Goal: Information Seeking & Learning: Learn about a topic

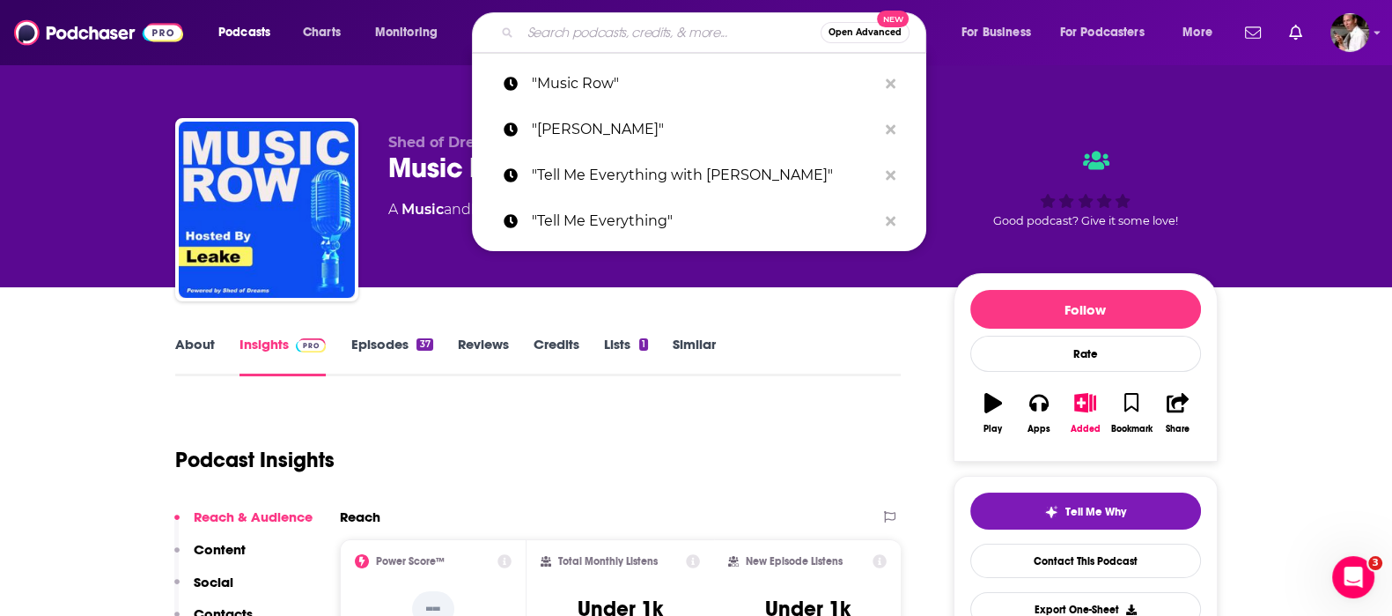
click at [641, 37] on input "Search podcasts, credits, & more..." at bounding box center [670, 32] width 300 height 28
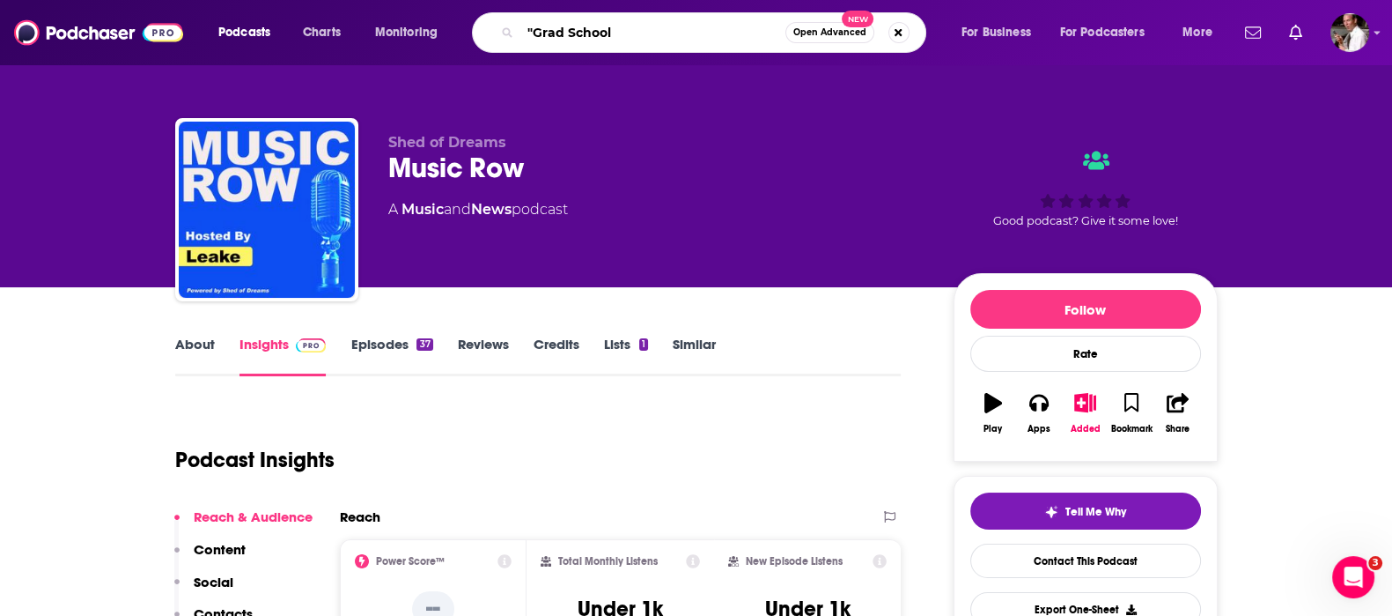
type input ""Grad School""
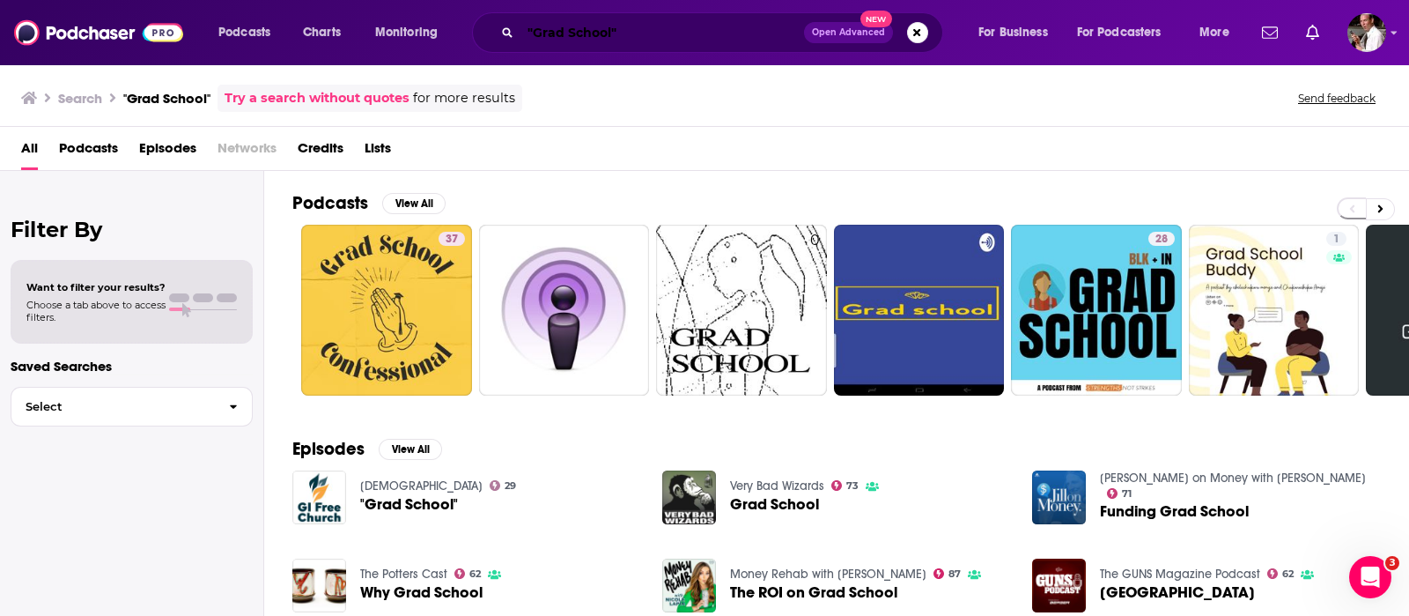
click at [535, 37] on input ""Grad School"" at bounding box center [662, 32] width 284 height 28
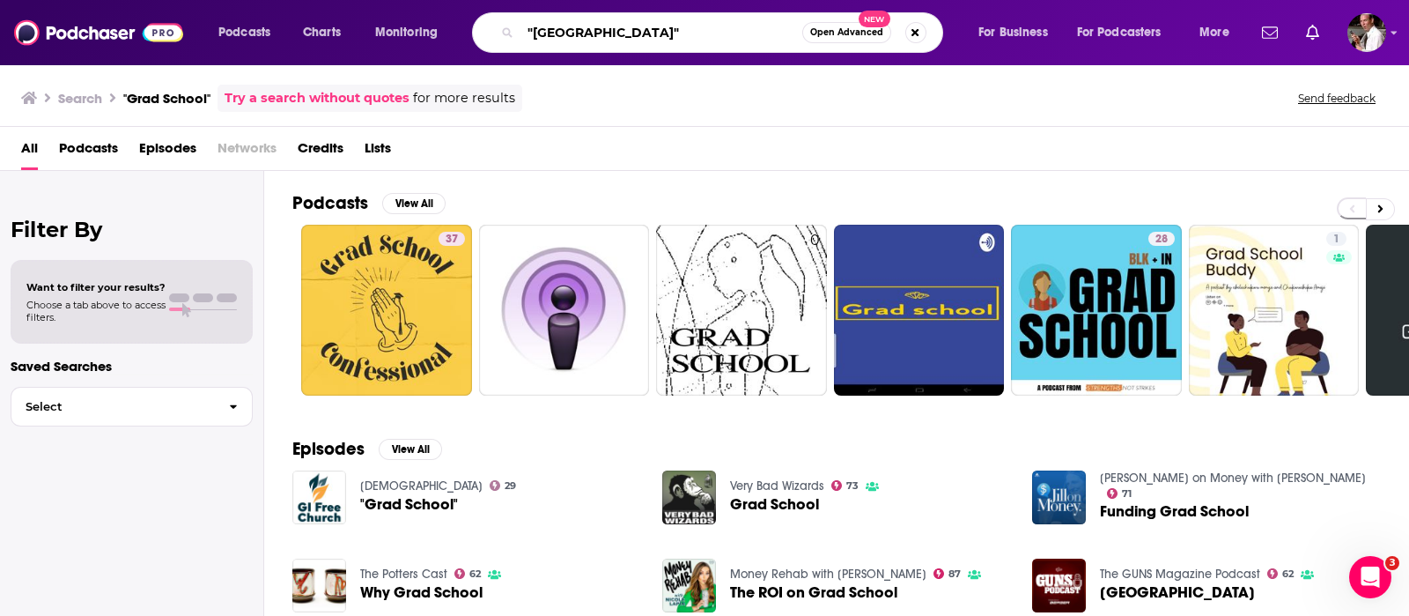
type input ""[GEOGRAPHIC_DATA]""
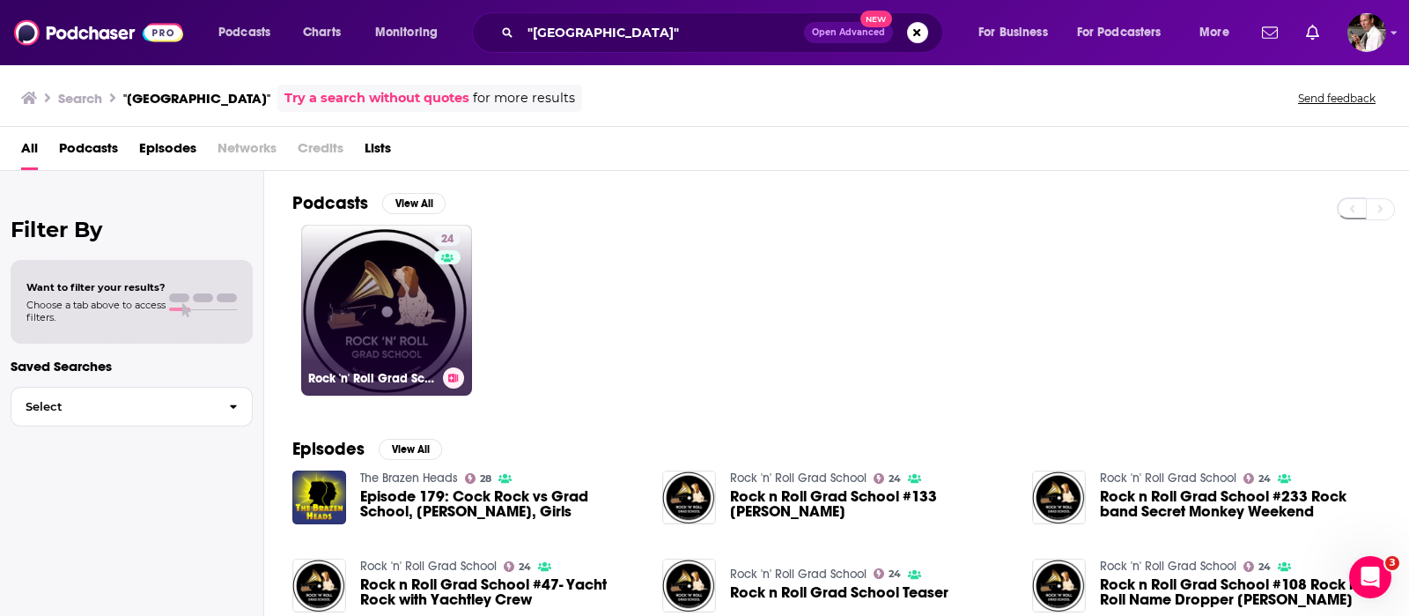
click at [382, 270] on link "24 Rock 'n' [GEOGRAPHIC_DATA]" at bounding box center [386, 310] width 171 height 171
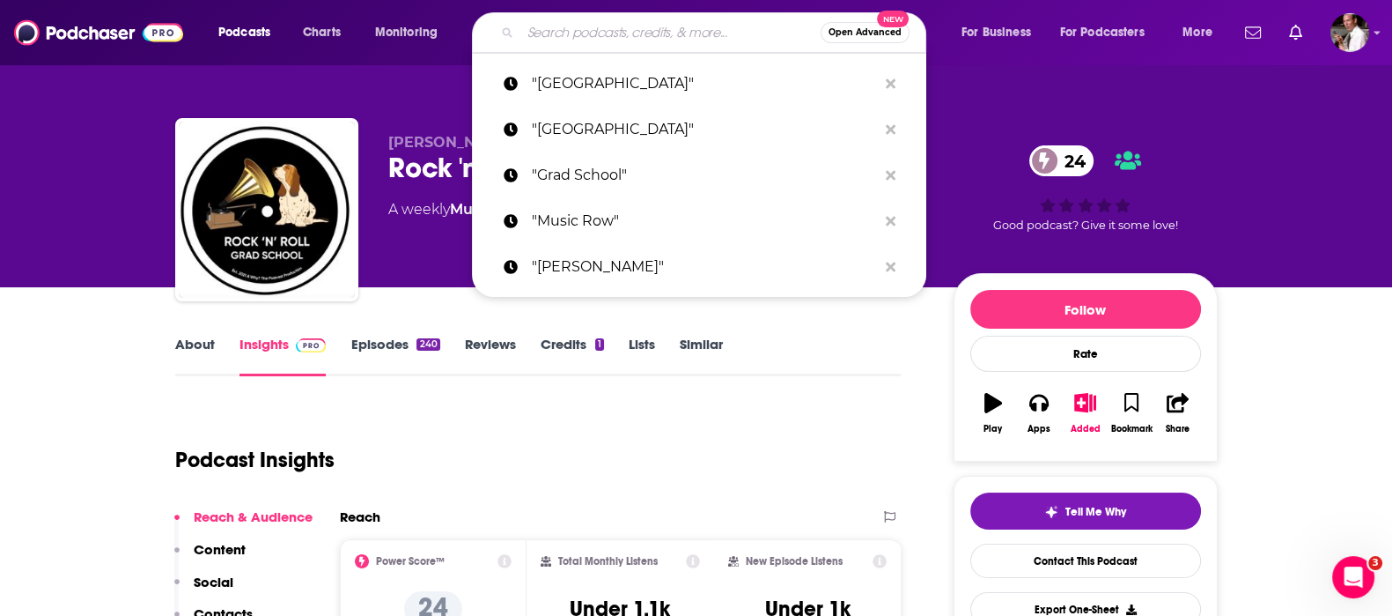
click at [608, 24] on input "Search podcasts, credits, & more..." at bounding box center [670, 32] width 300 height 28
click at [1185, 411] on button "Share" at bounding box center [1177, 412] width 46 height 63
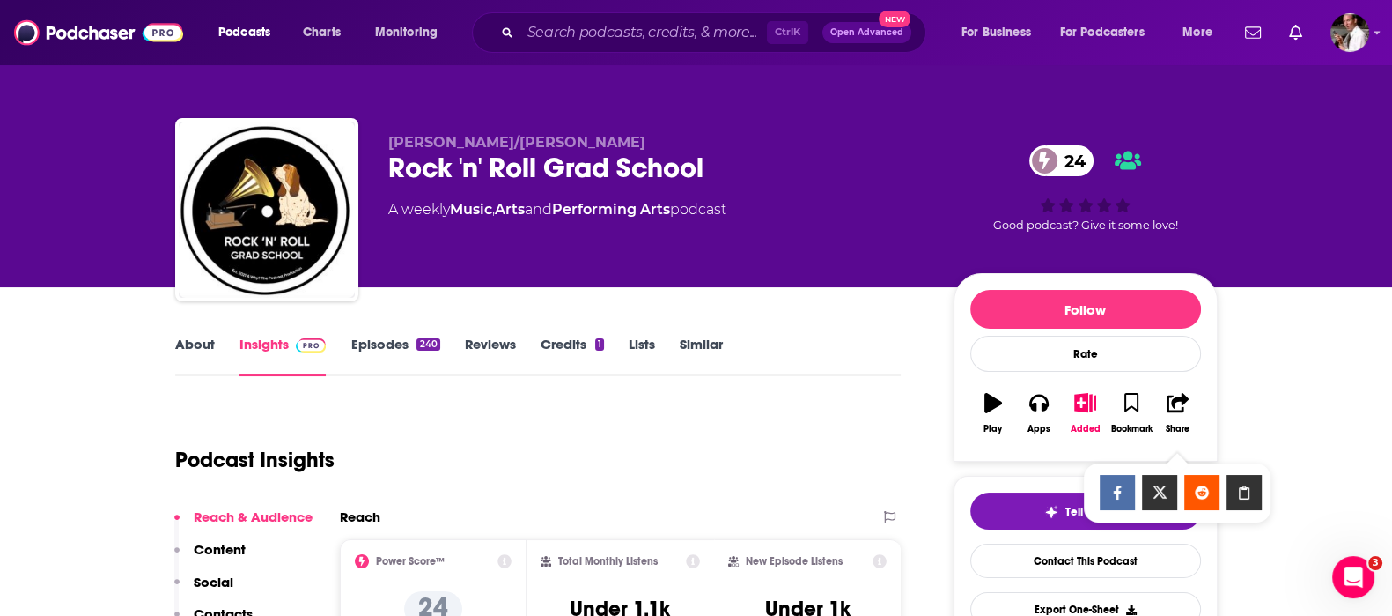
click at [1246, 494] on icon "Show Share dropdown" at bounding box center [1244, 492] width 35 height 14
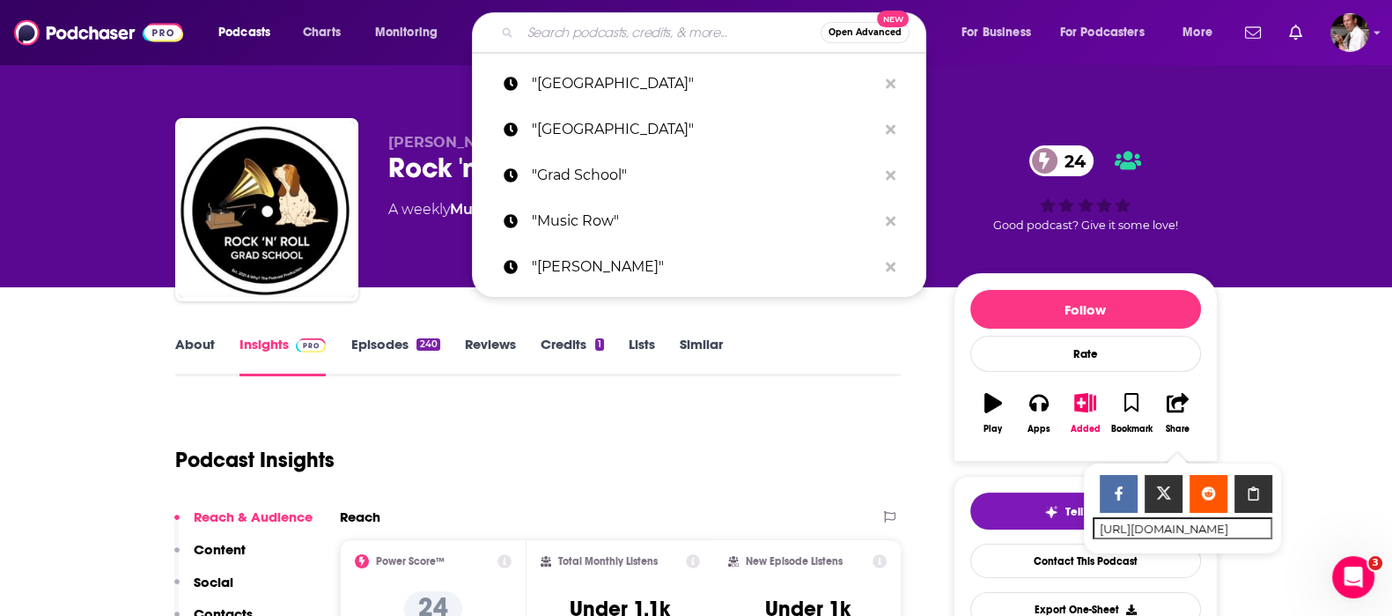
click at [537, 26] on input "Search podcasts, credits, & more..." at bounding box center [670, 32] width 300 height 28
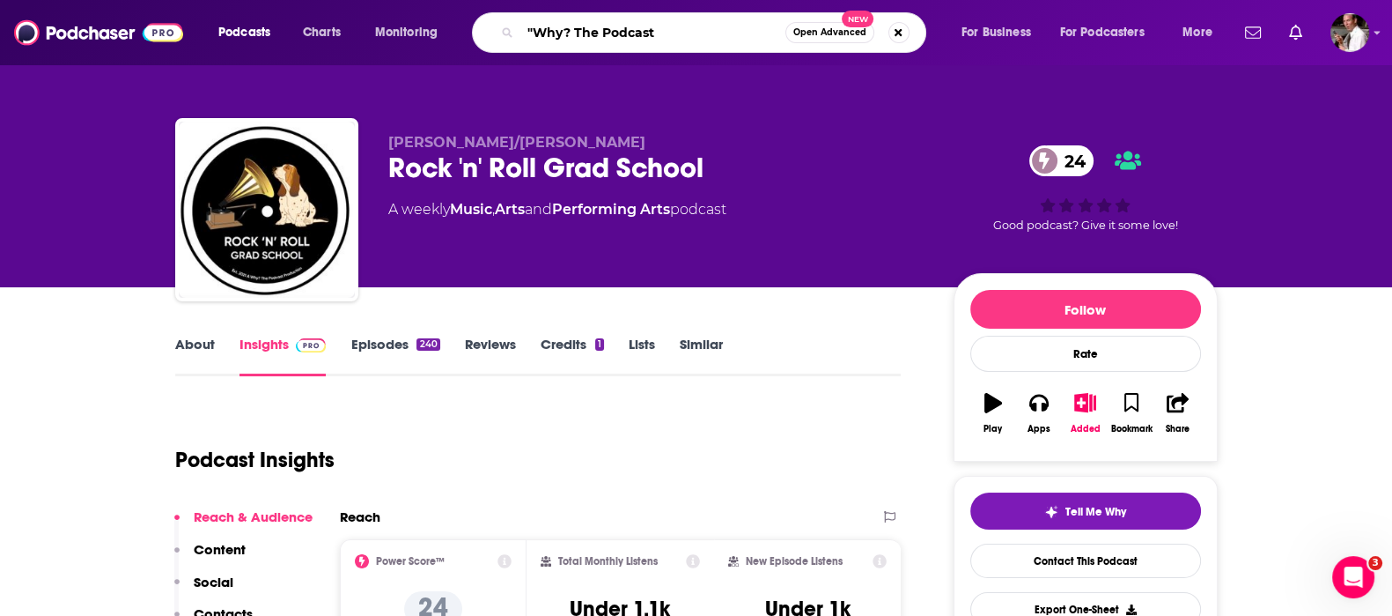
type input ""Why? The Podcast""
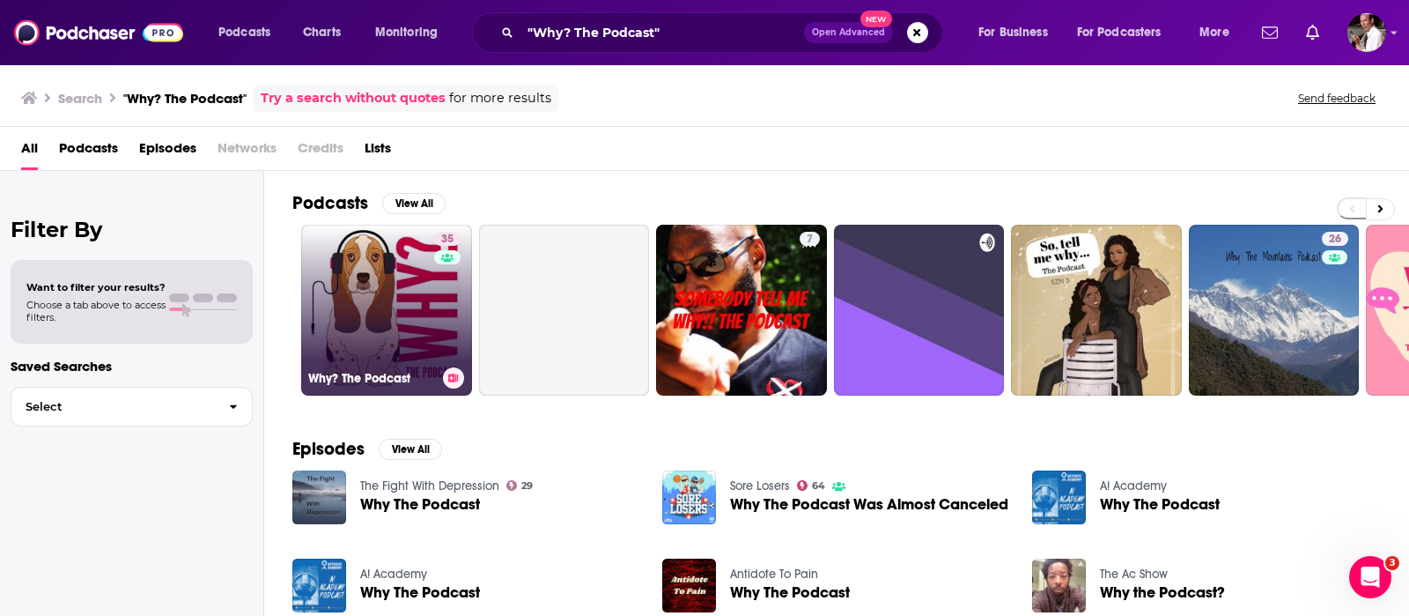
click at [372, 330] on link "35 Why? The Podcast" at bounding box center [386, 310] width 171 height 171
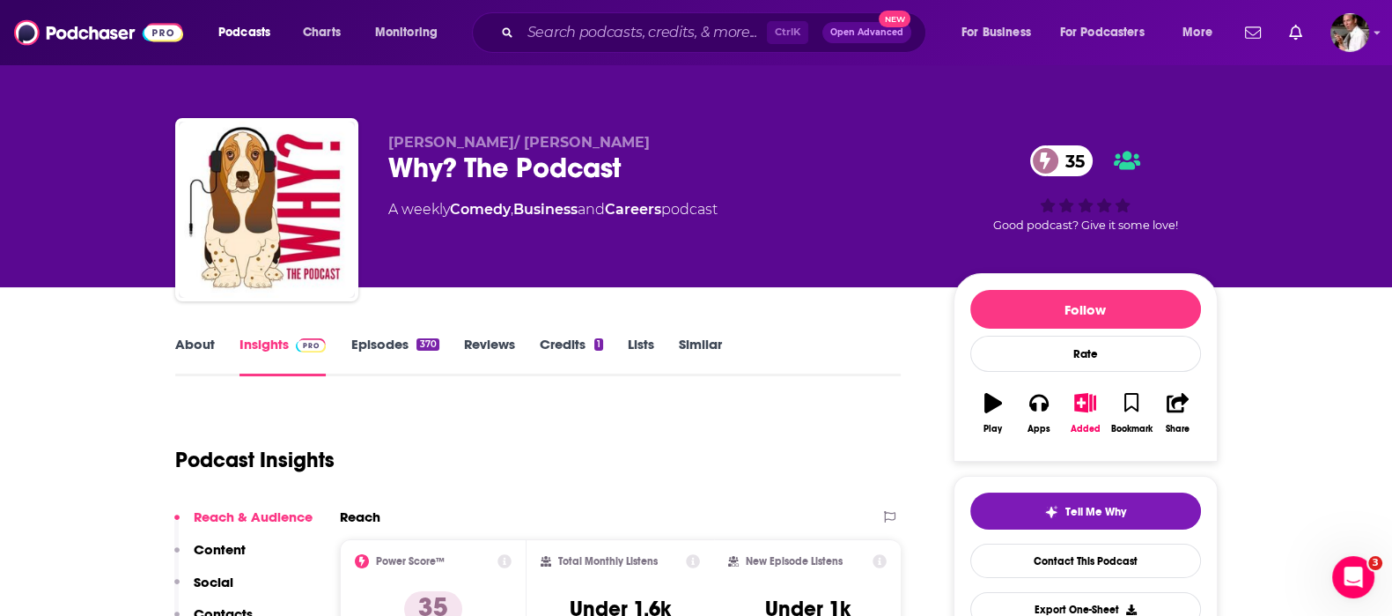
click at [375, 336] on link "Episodes 370" at bounding box center [394, 356] width 88 height 41
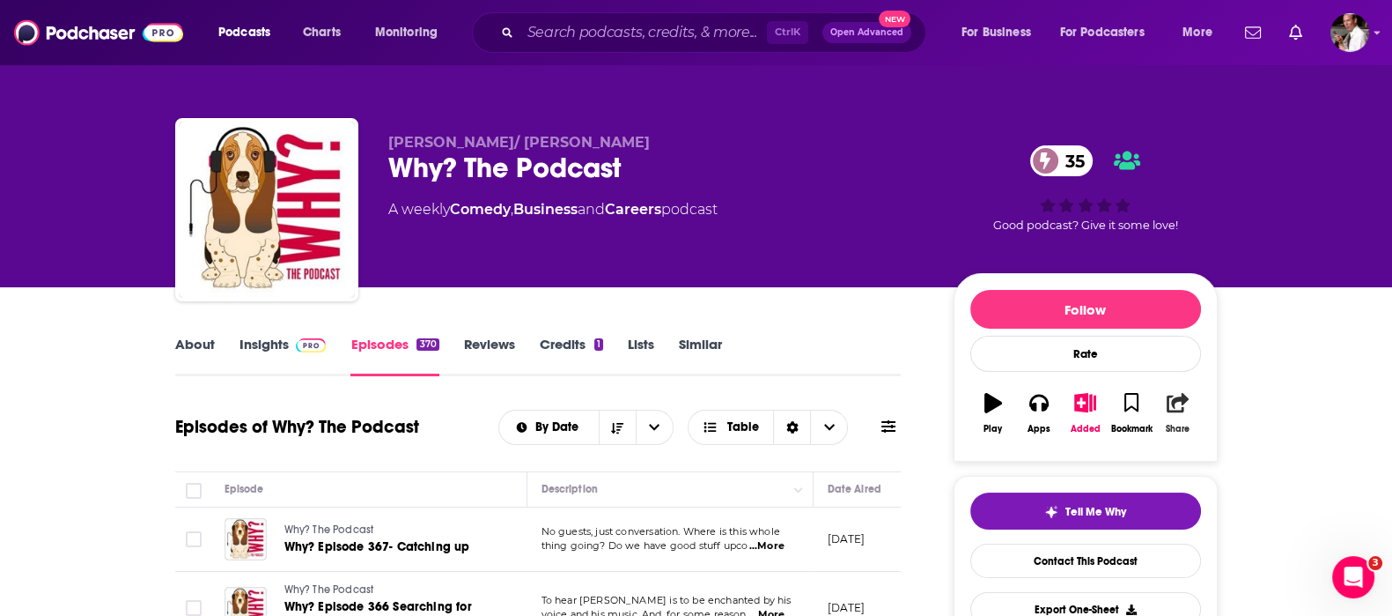
click at [1171, 406] on icon "button" at bounding box center [1178, 402] width 22 height 19
click at [1250, 487] on icon "Show Share dropdown" at bounding box center [1244, 492] width 35 height 14
